Goal: Find specific page/section

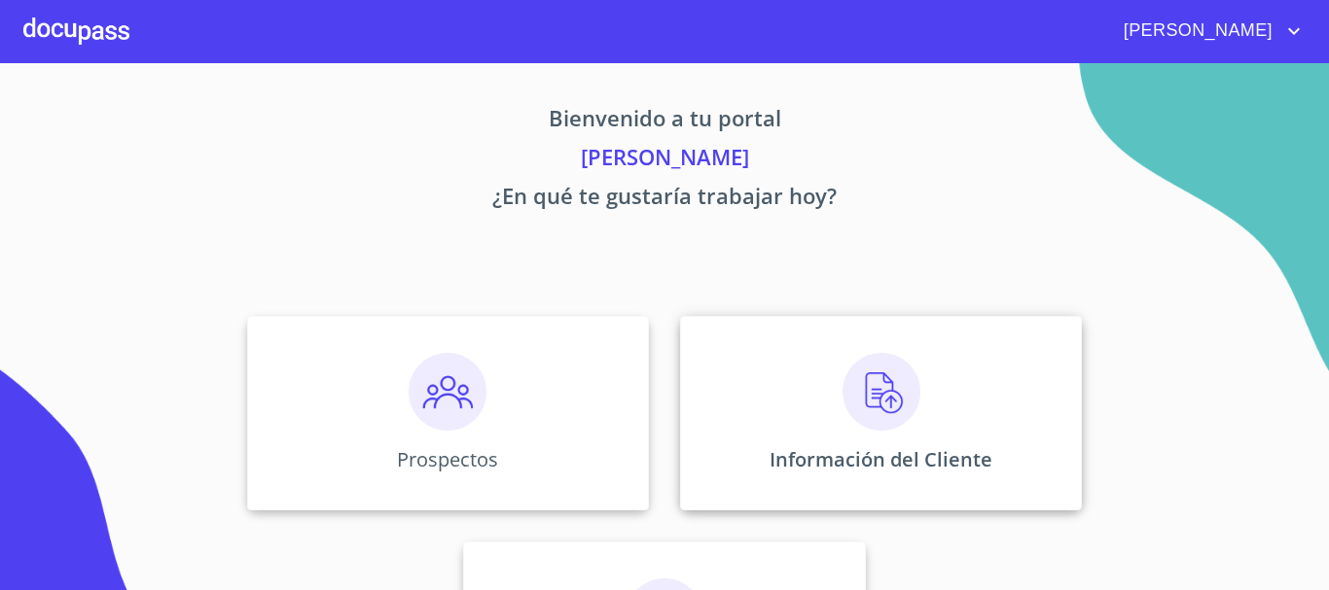
click at [866, 415] on img at bounding box center [881, 392] width 78 height 78
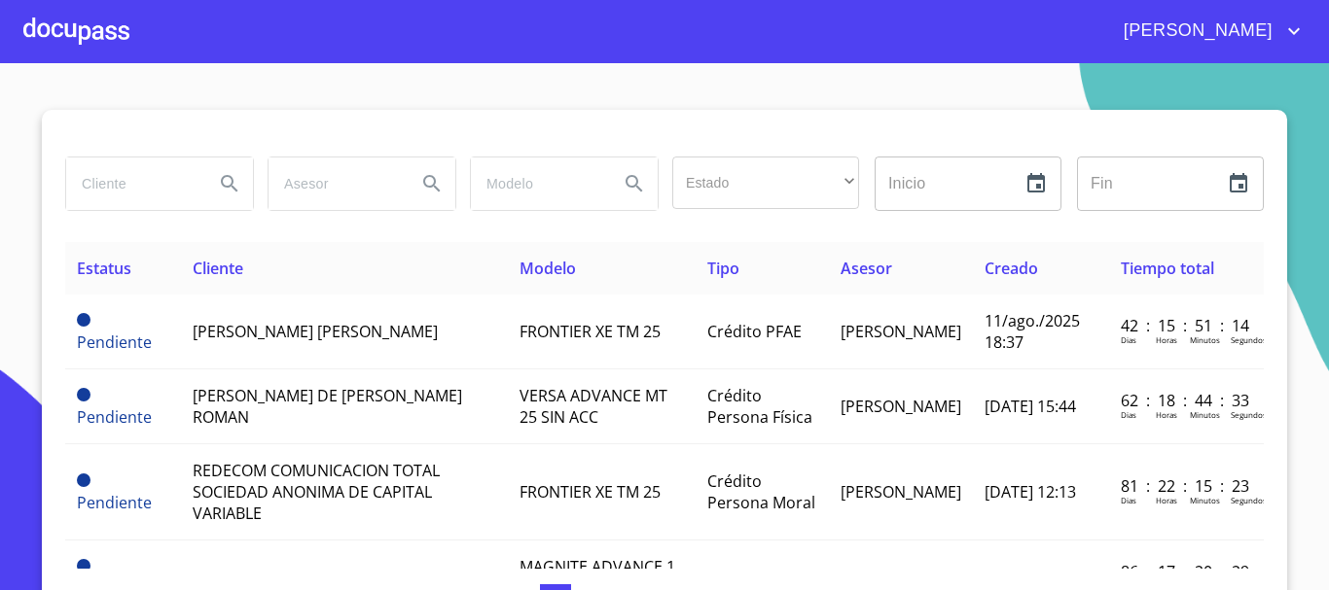
click at [138, 190] on input "search" at bounding box center [132, 184] width 132 height 53
type input "[PERSON_NAME]"
click at [218, 181] on icon "Search" at bounding box center [229, 183] width 23 height 23
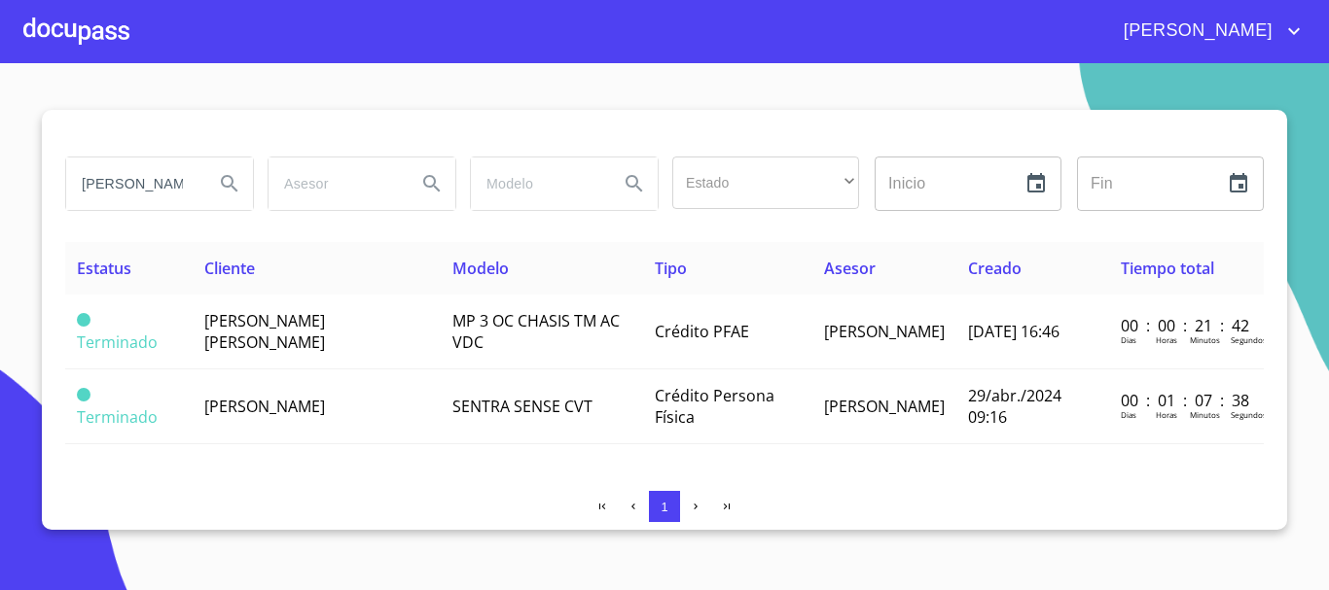
click at [190, 187] on input "[PERSON_NAME]" at bounding box center [132, 184] width 132 height 53
click at [45, 19] on div at bounding box center [76, 31] width 106 height 62
